Goal: Communication & Community: Answer question/provide support

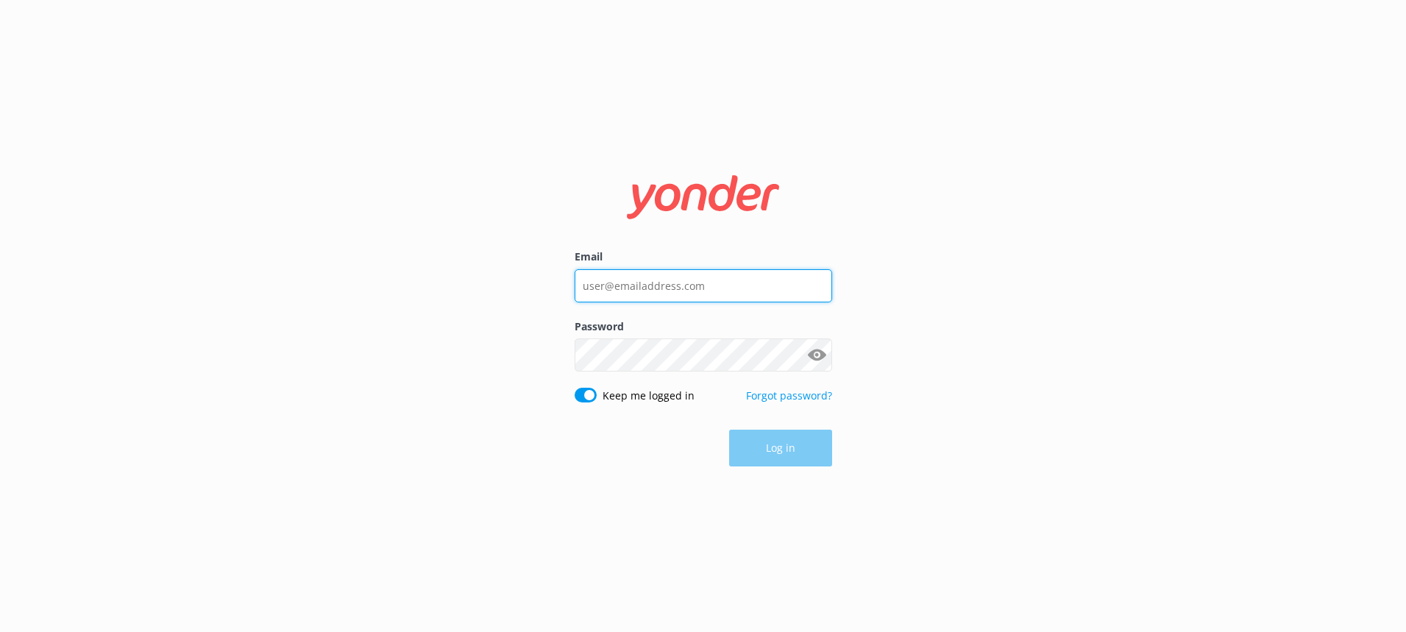
click at [726, 291] on input "Email" at bounding box center [704, 285] width 258 height 33
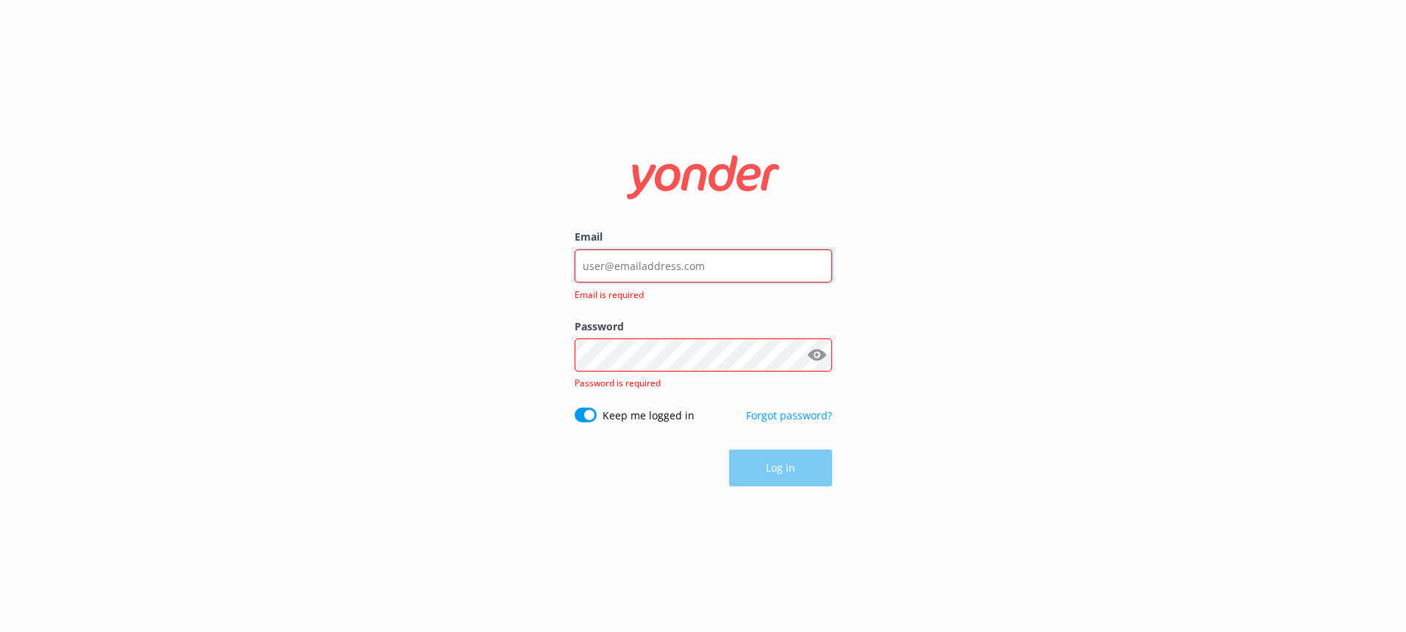
type input "[PERSON_NAME][EMAIL_ADDRESS][DOMAIN_NAME]"
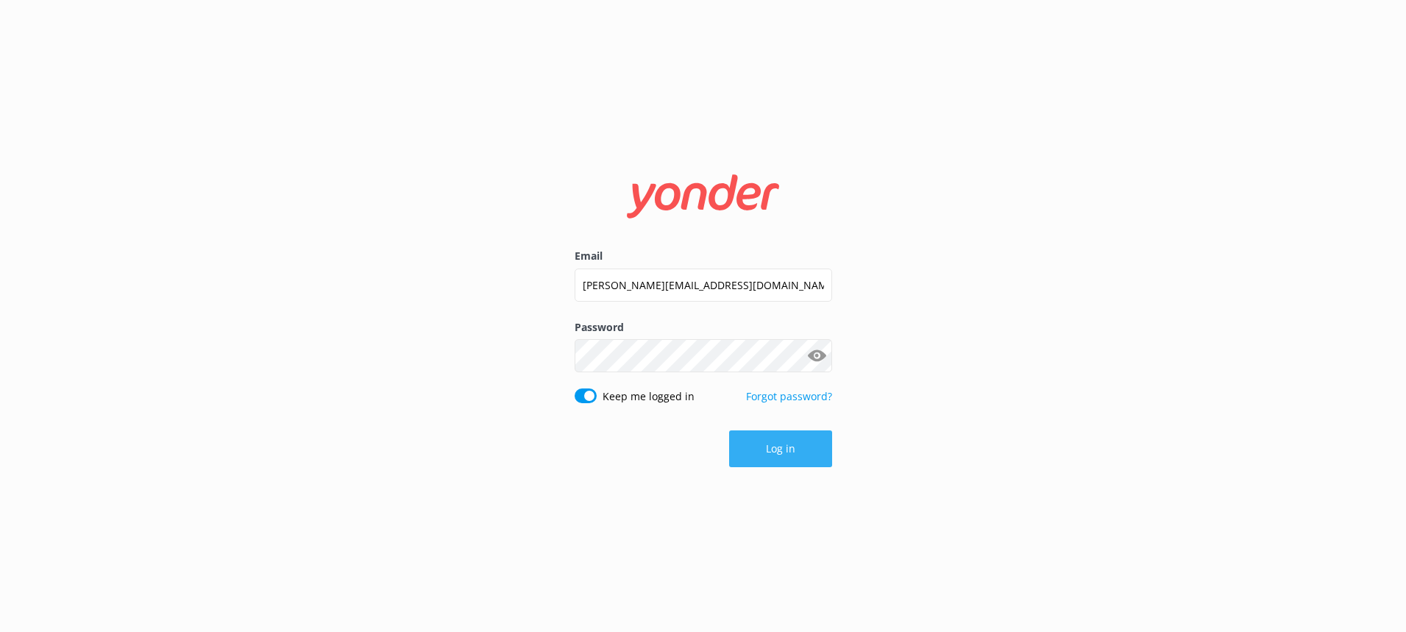
click at [783, 444] on button "Log in" at bounding box center [780, 448] width 103 height 37
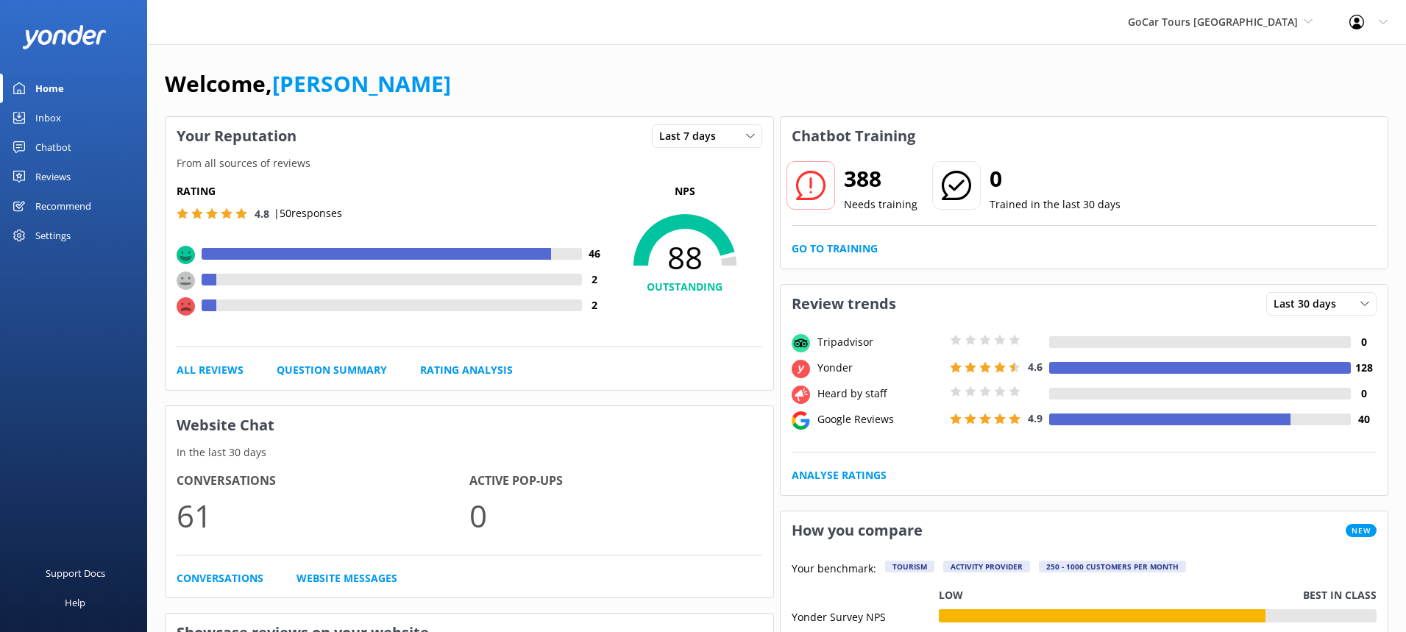
click at [68, 177] on div "Reviews" at bounding box center [52, 176] width 35 height 29
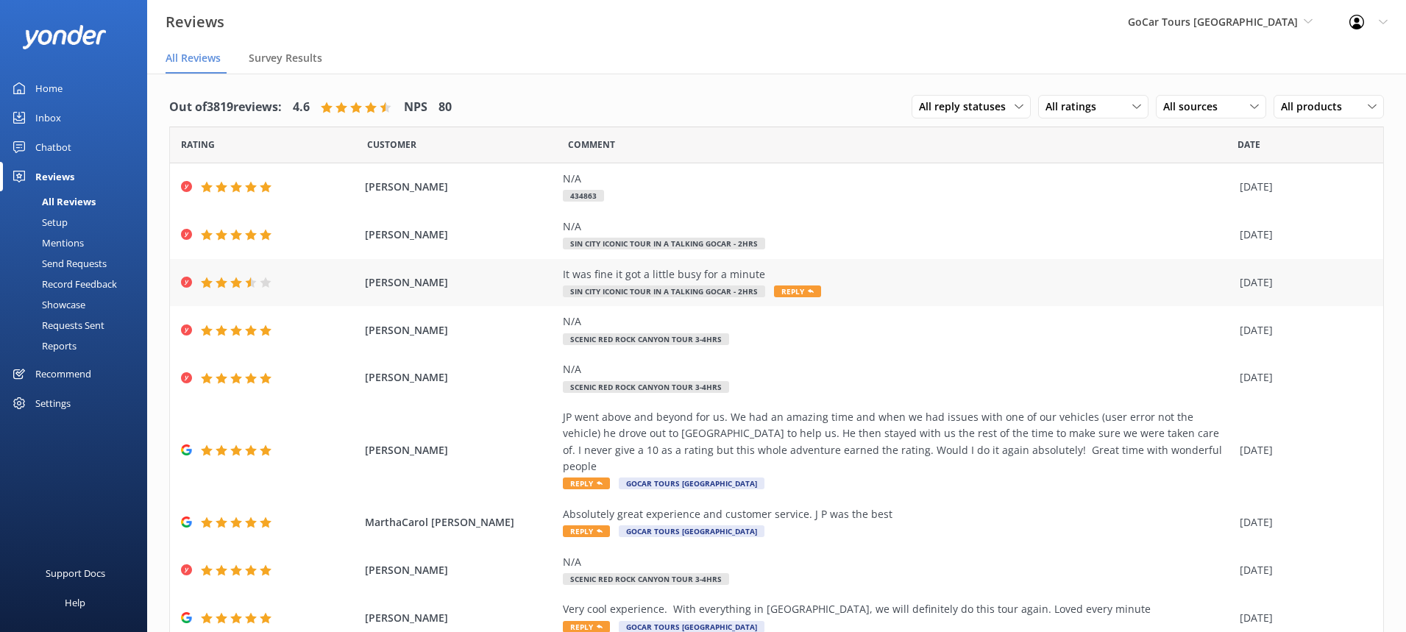
click at [832, 278] on div "It was fine it got a little busy for a minute" at bounding box center [898, 274] width 670 height 16
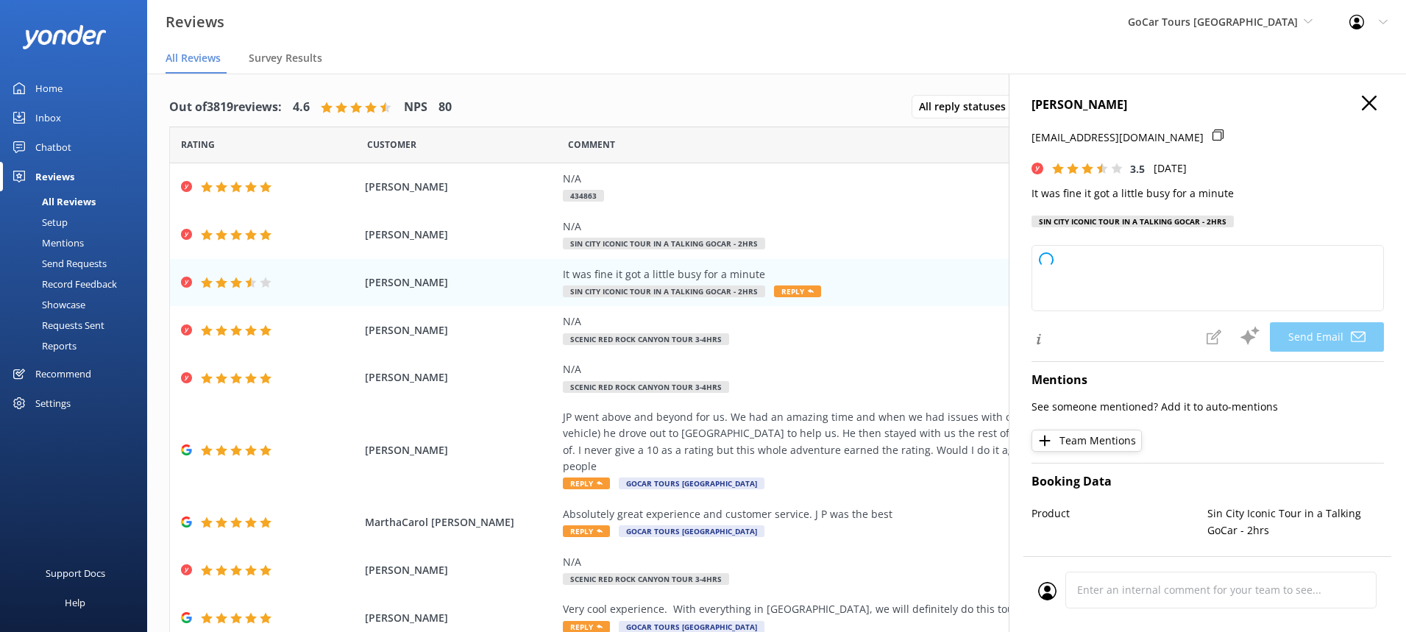
type textarea "Thank you for your feedback, [PERSON_NAME]! We're glad you had a positive exper…"
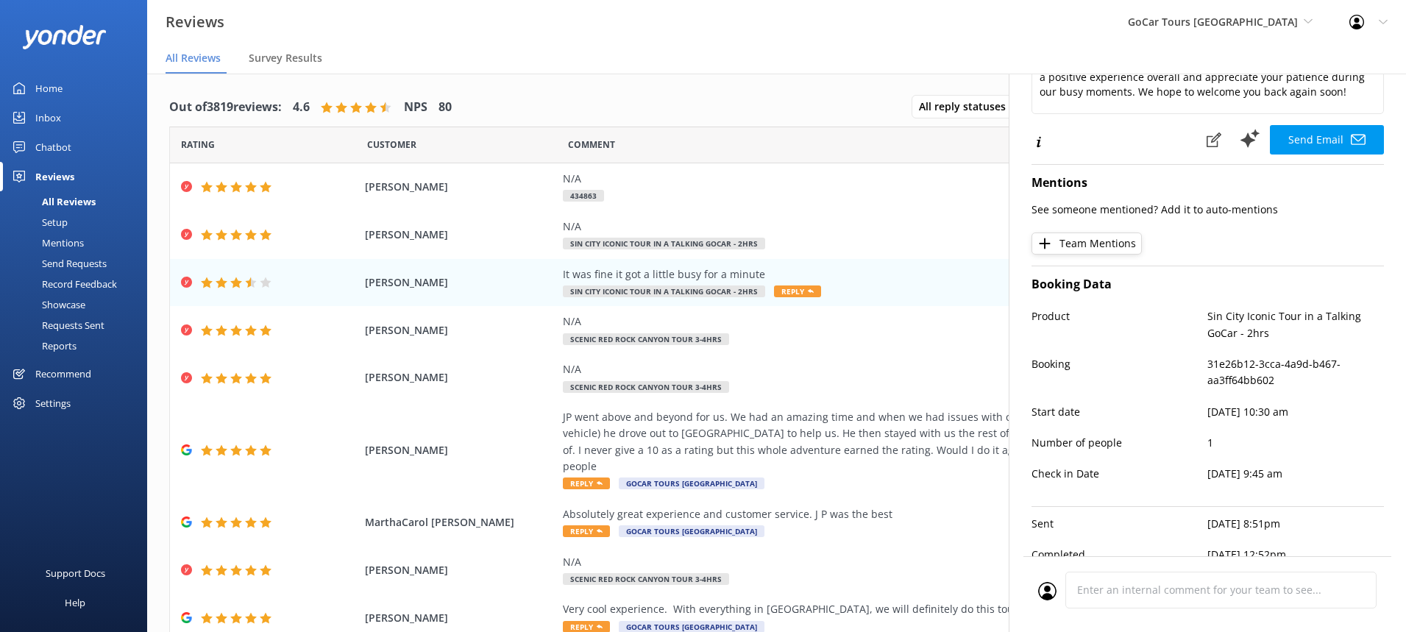
scroll to position [211, 0]
